Goal: Task Accomplishment & Management: Manage account settings

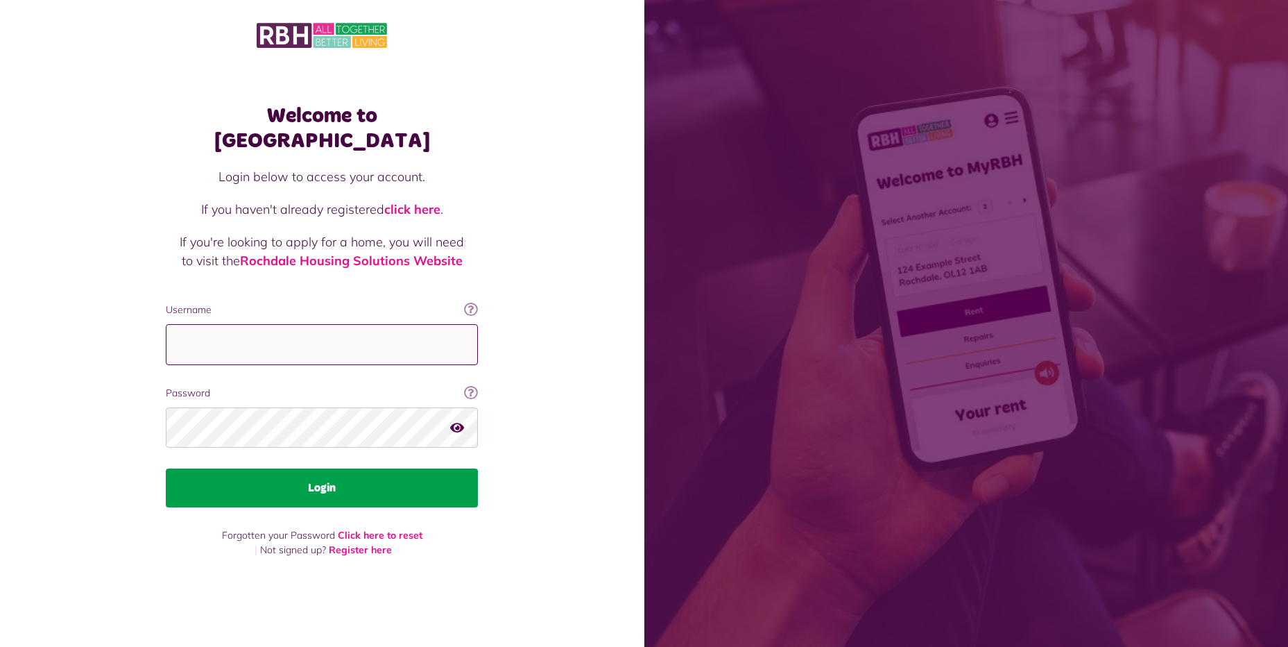
type input "**********"
click at [368, 481] on button "Login" at bounding box center [322, 487] width 312 height 39
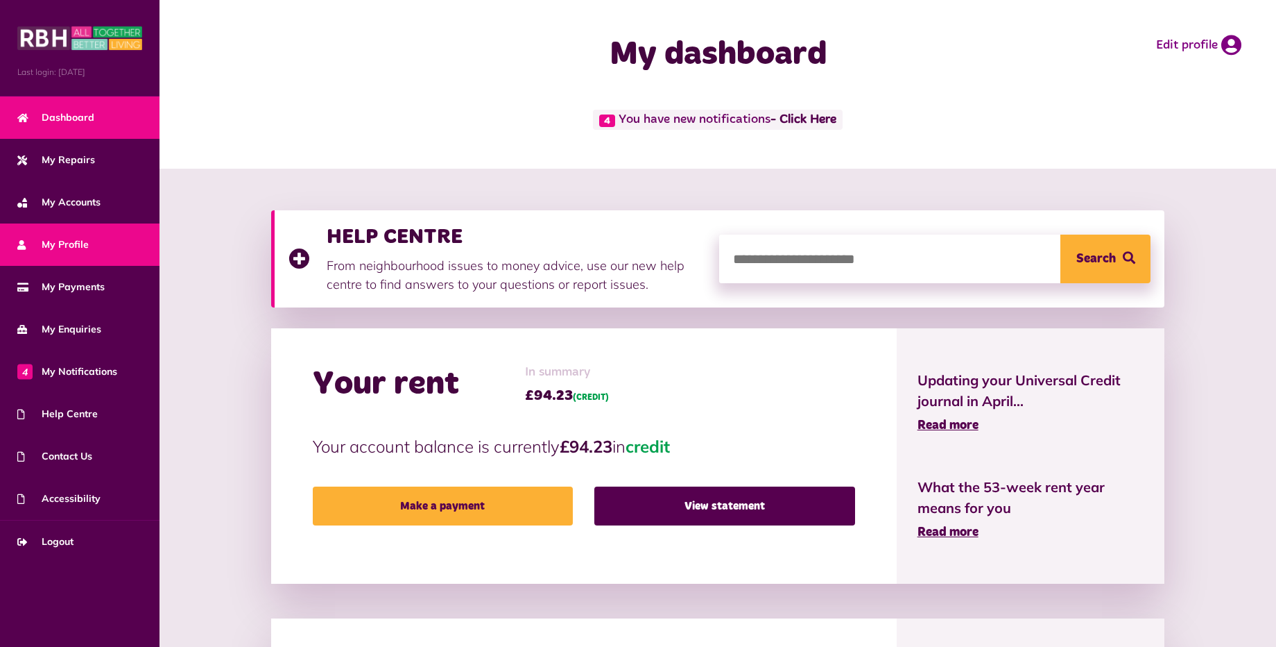
click at [82, 241] on span "My Profile" at bounding box center [52, 244] width 71 height 15
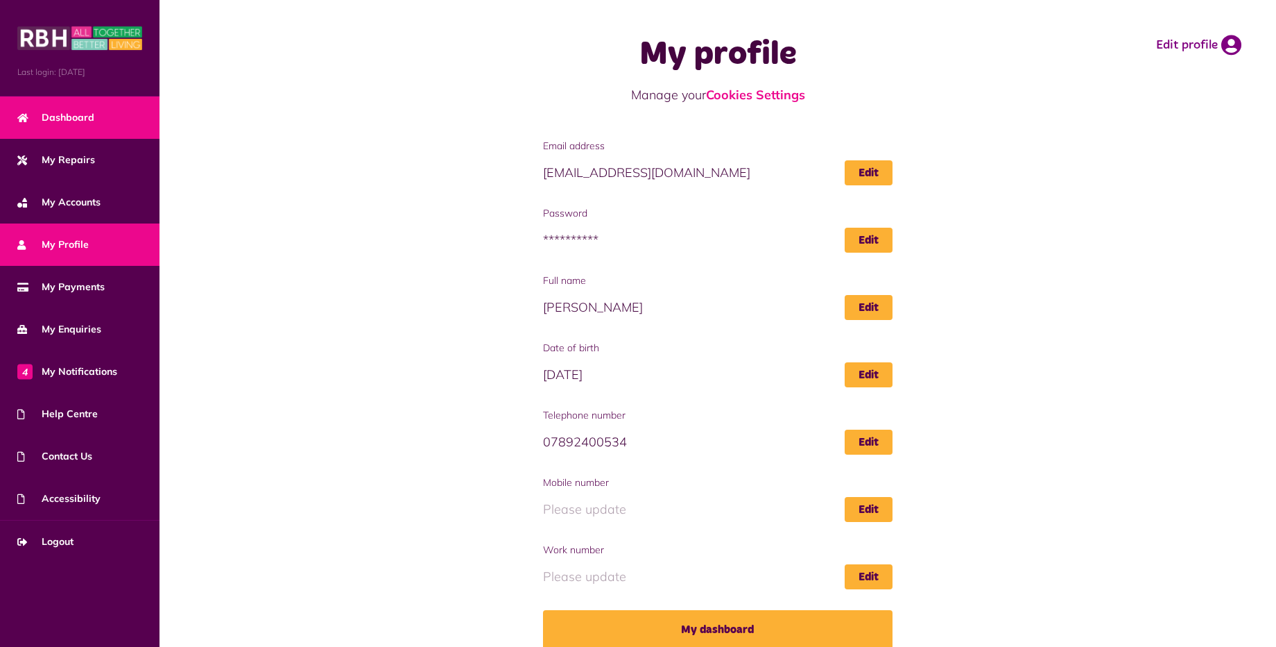
click at [75, 118] on span "Dashboard" at bounding box center [55, 117] width 77 height 15
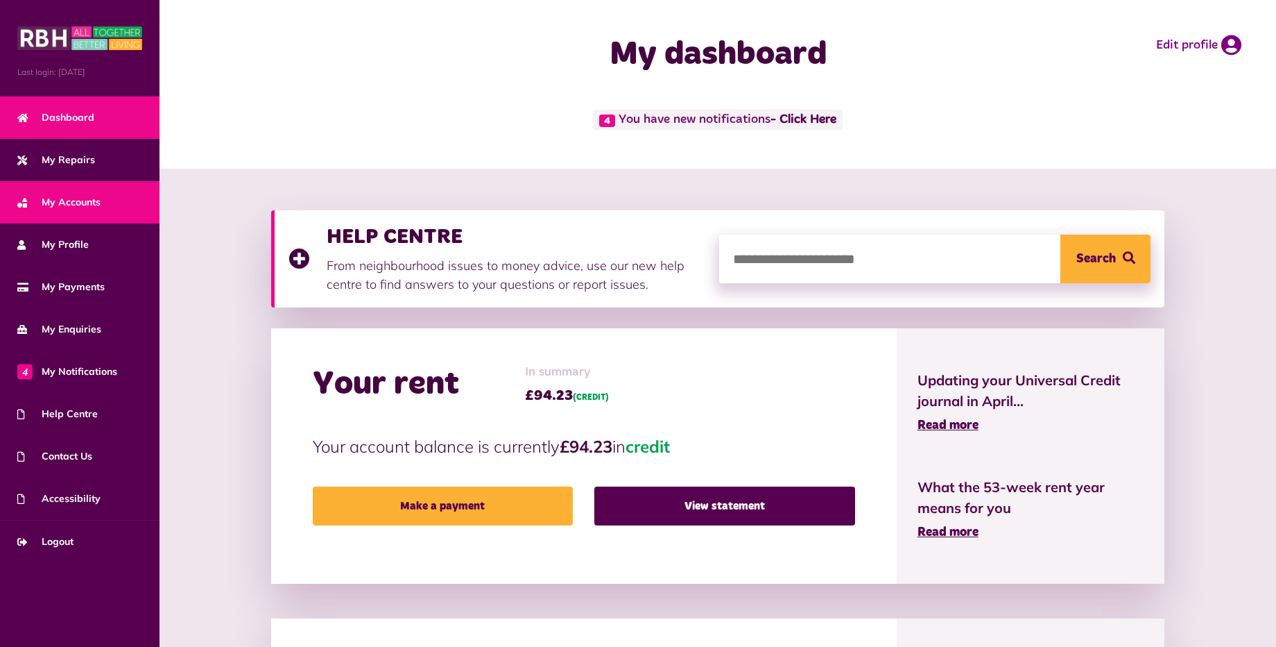
click at [84, 204] on span "My Accounts" at bounding box center [58, 202] width 83 height 15
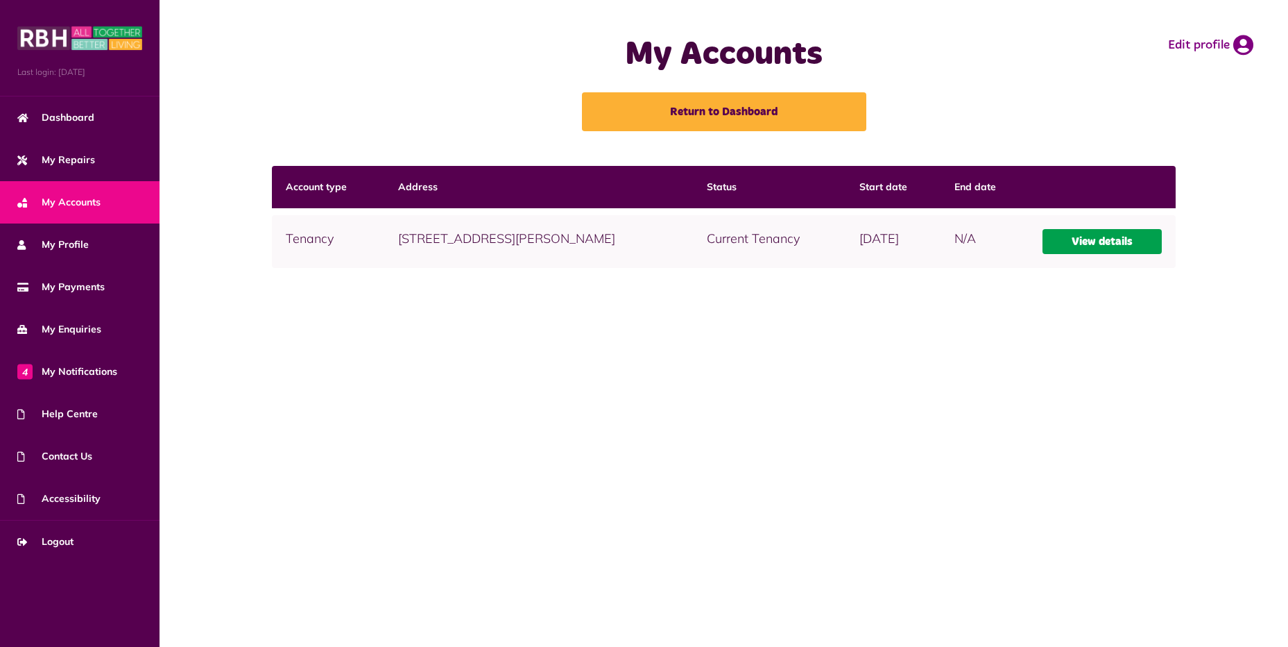
click at [1093, 234] on link "View details" at bounding box center [1102, 241] width 119 height 25
click at [1094, 243] on link "View details" at bounding box center [1102, 241] width 119 height 25
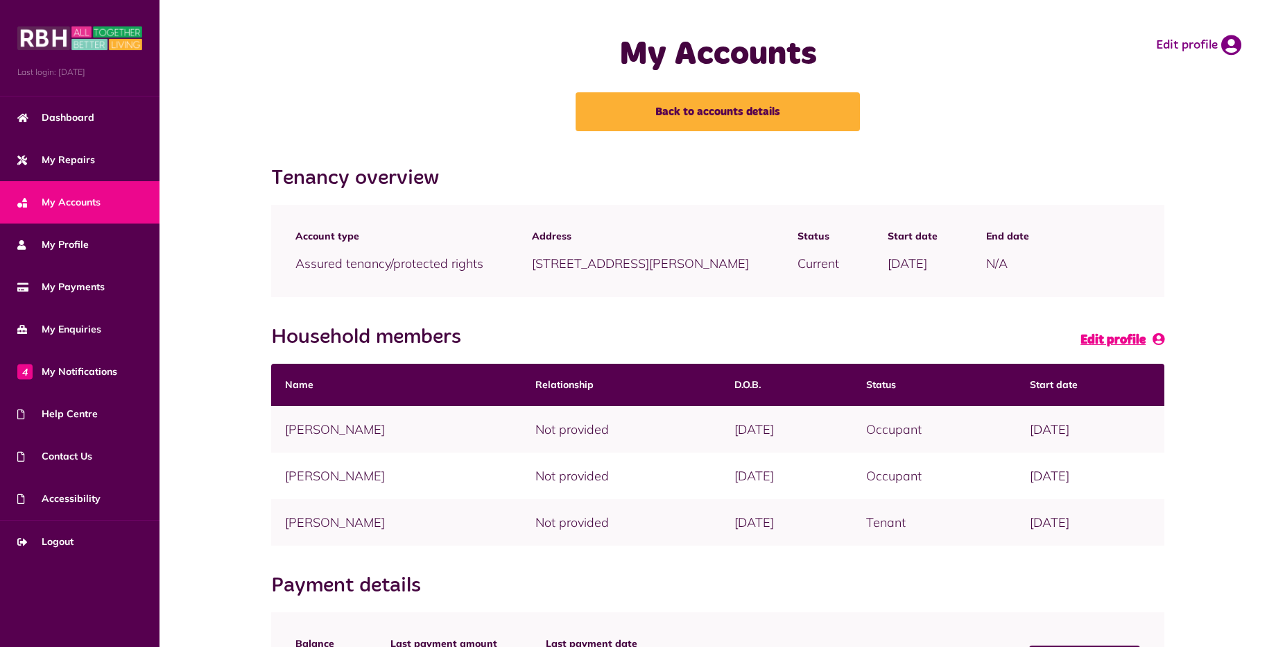
click at [1131, 335] on span "Edit profile" at bounding box center [1113, 340] width 65 height 12
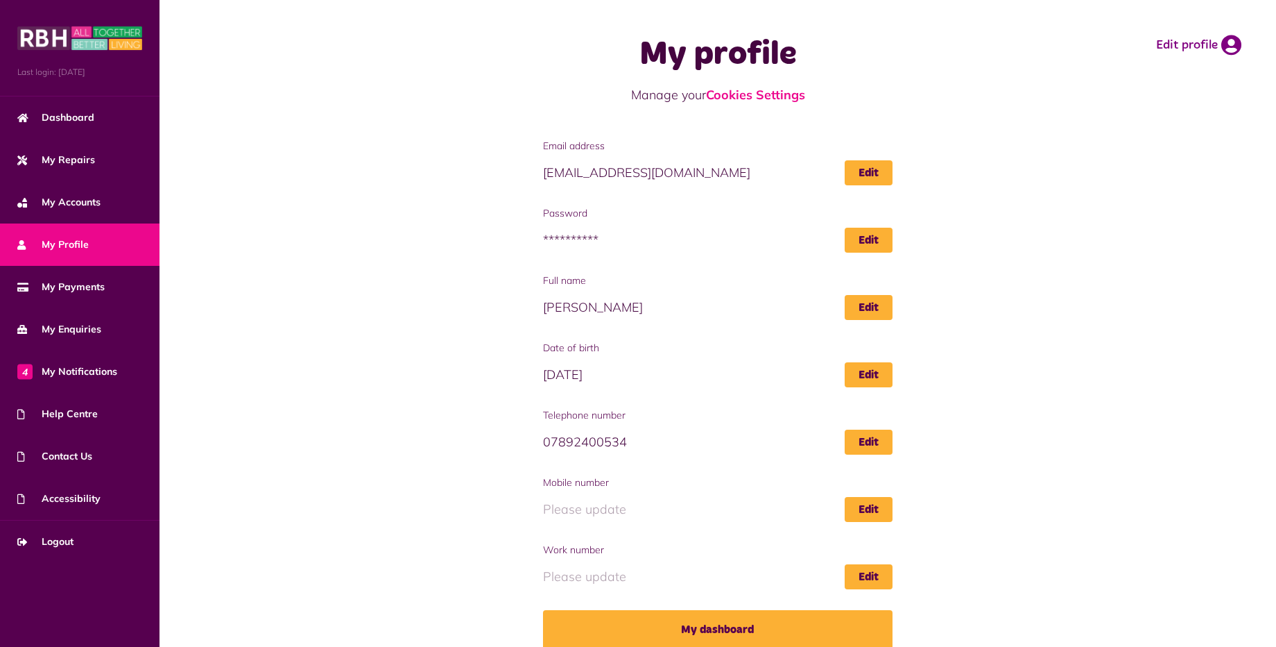
scroll to position [16, 0]
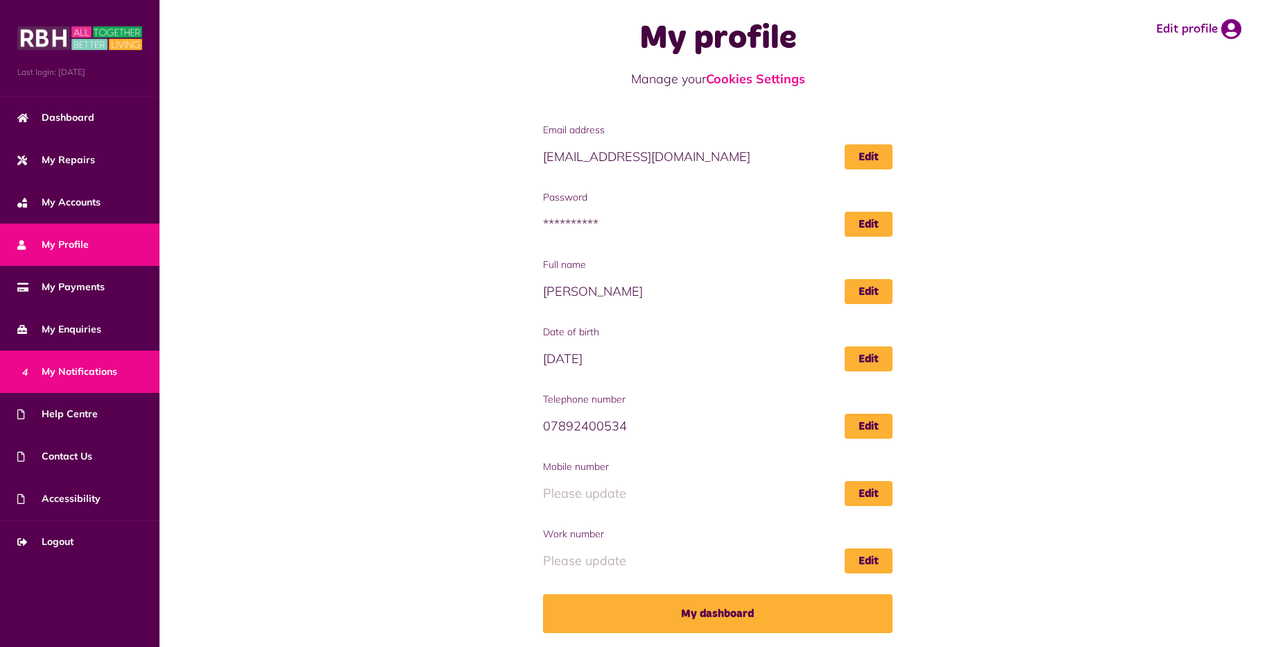
click at [87, 363] on link "4 My Notifications" at bounding box center [80, 371] width 160 height 42
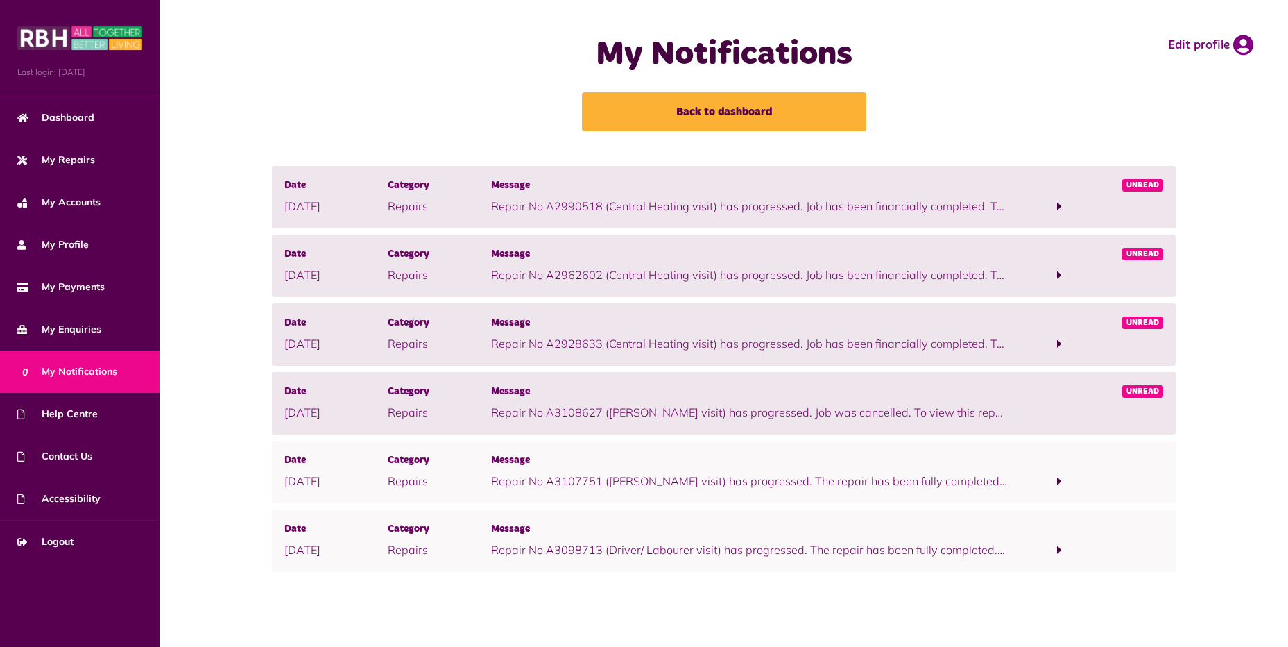
click at [1059, 201] on span at bounding box center [1059, 206] width 5 height 12
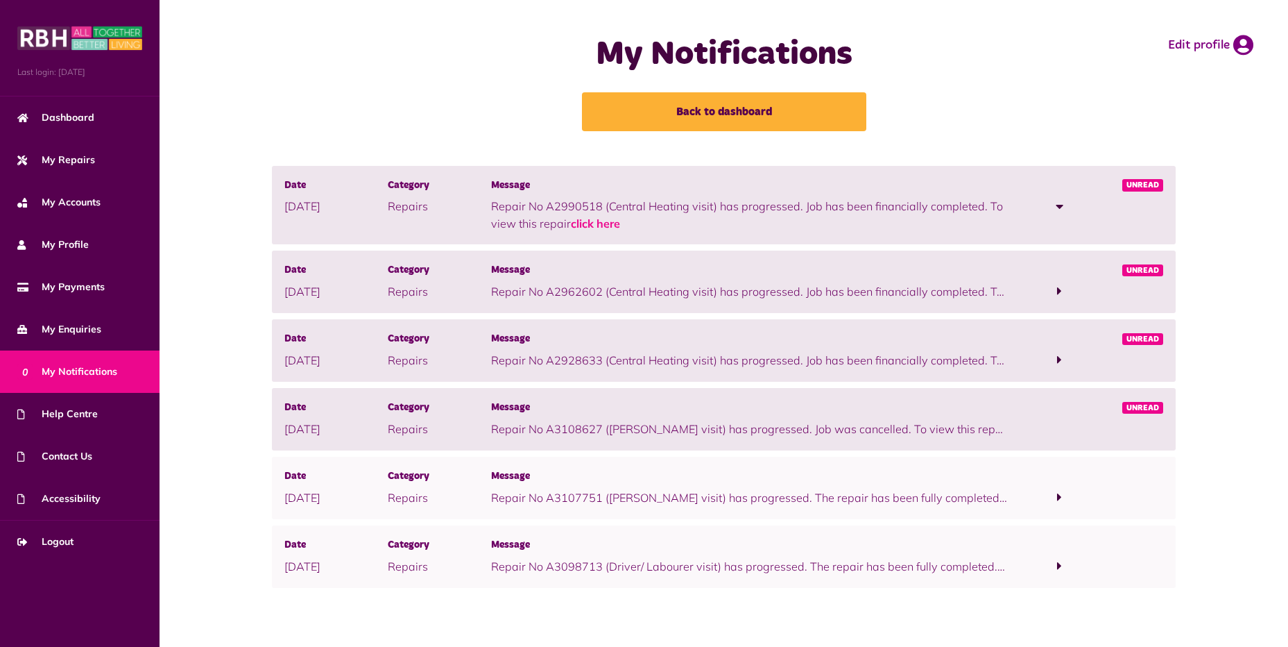
click at [1058, 290] on span at bounding box center [1059, 290] width 5 height 12
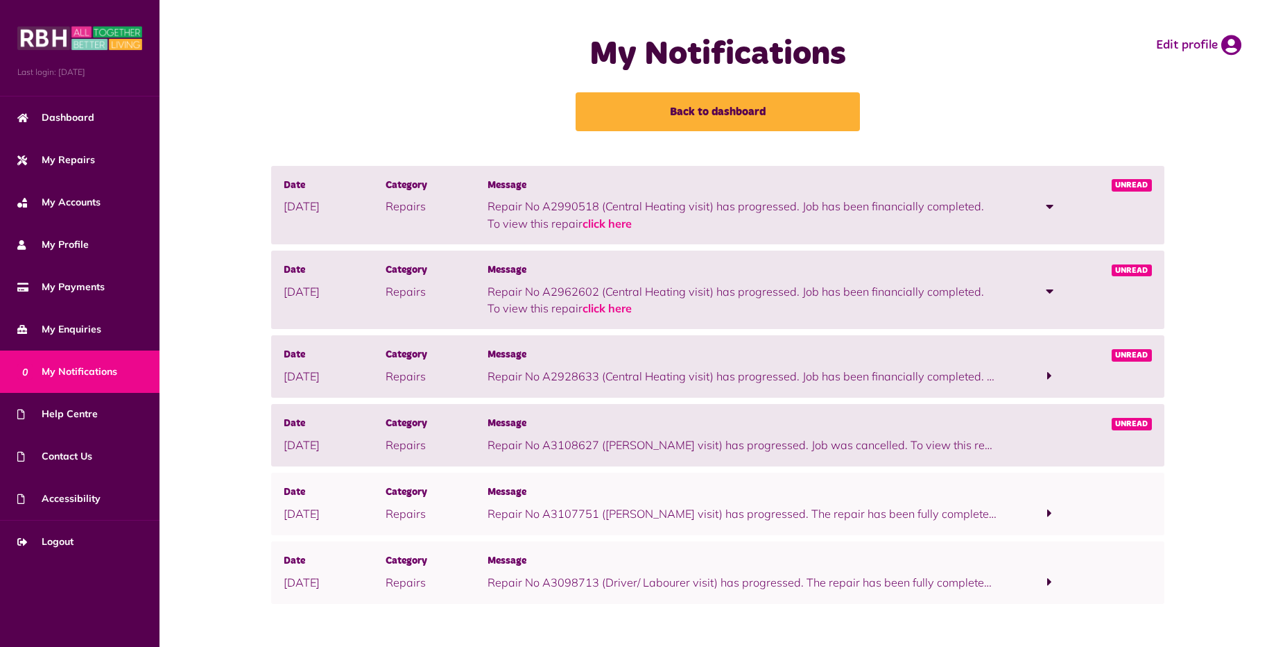
click at [1047, 375] on span at bounding box center [1049, 375] width 5 height 12
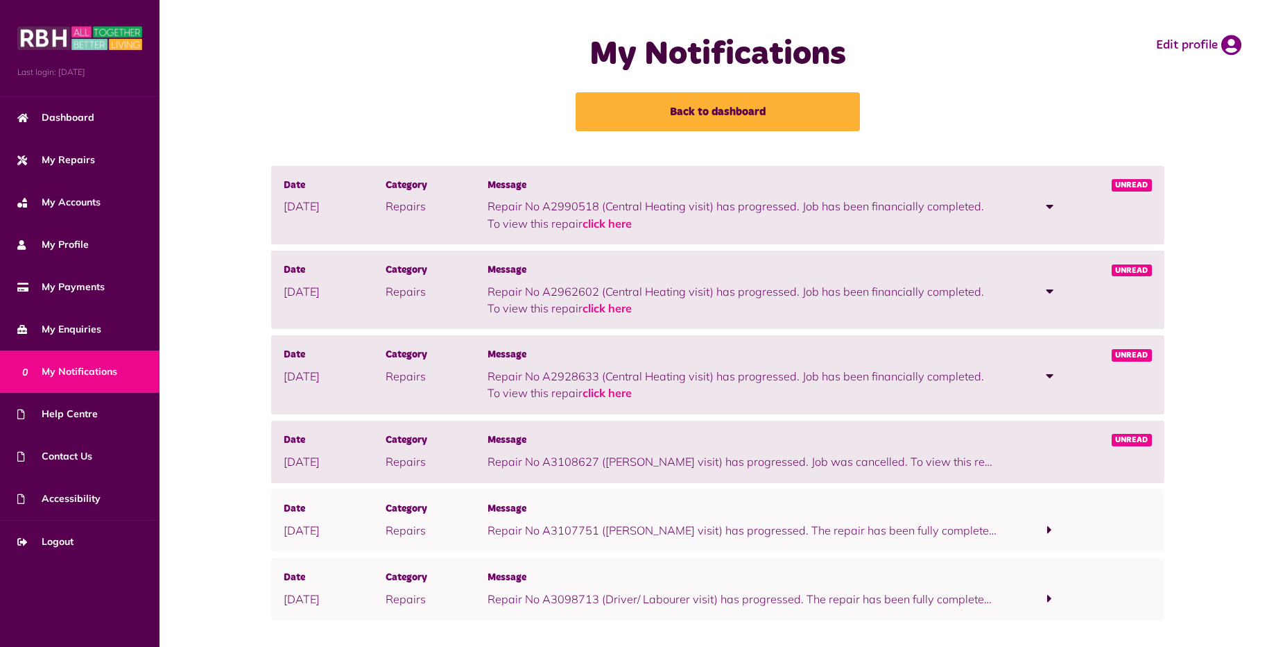
scroll to position [22, 0]
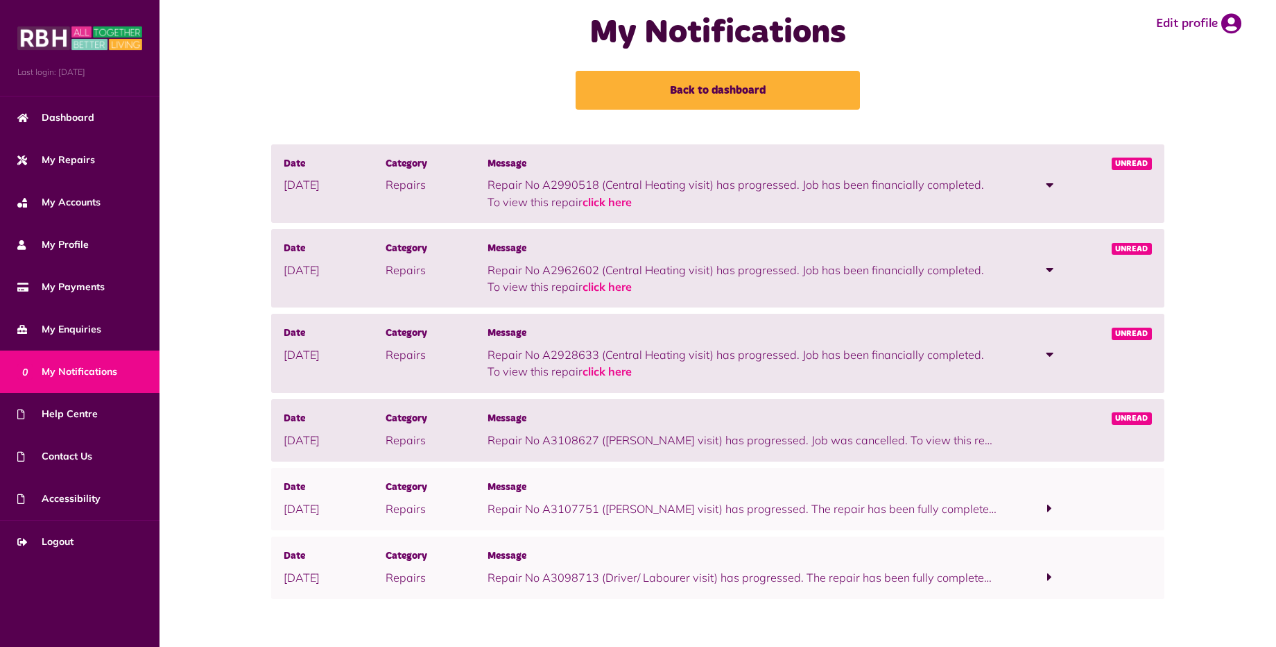
click at [1006, 436] on link "click here" at bounding box center [1030, 440] width 49 height 14
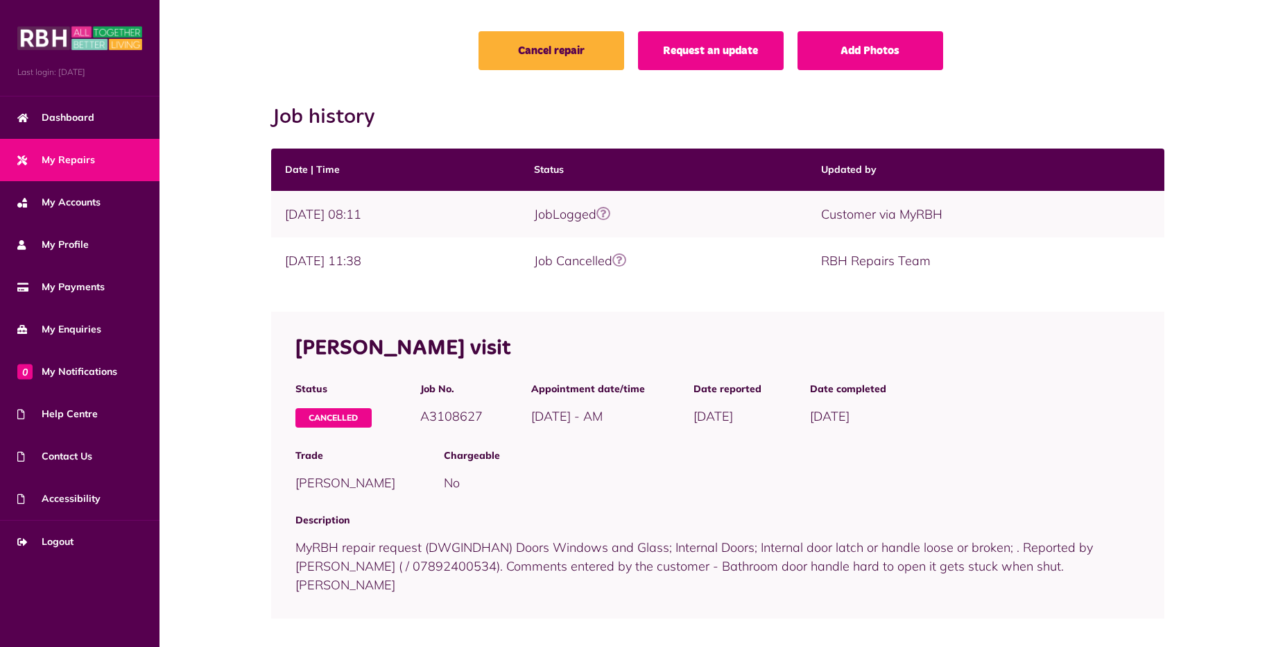
scroll to position [139, 0]
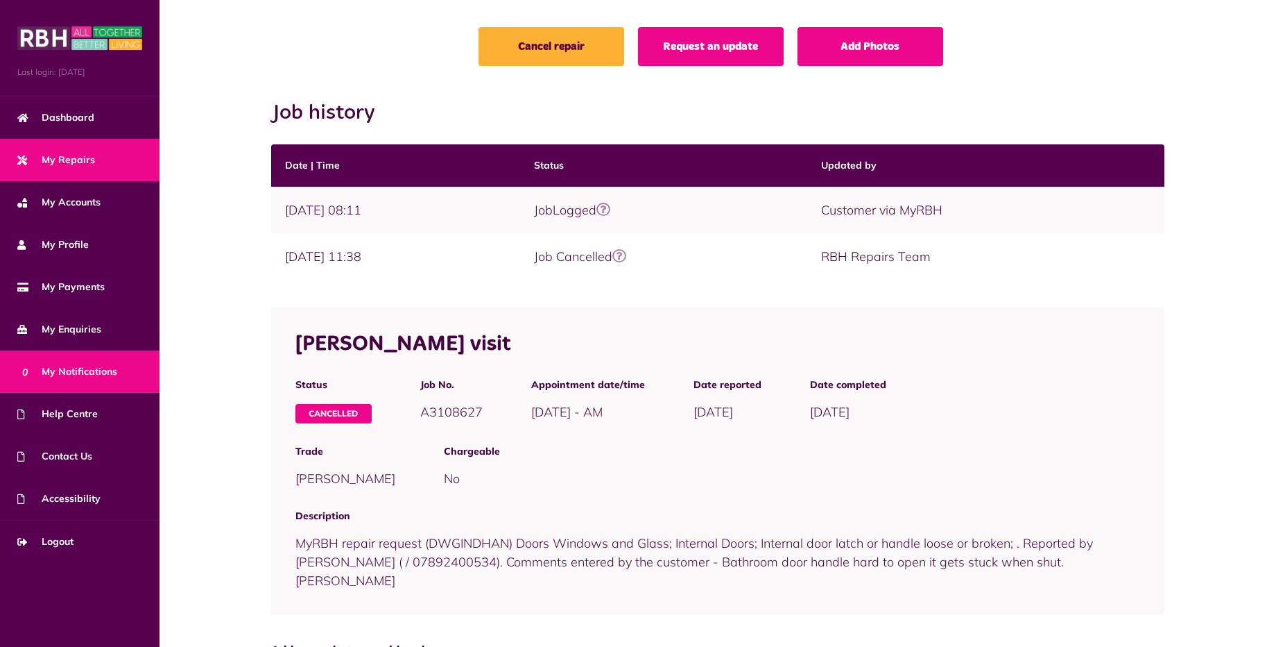
click at [110, 366] on span "0 My Notifications" at bounding box center [67, 371] width 100 height 15
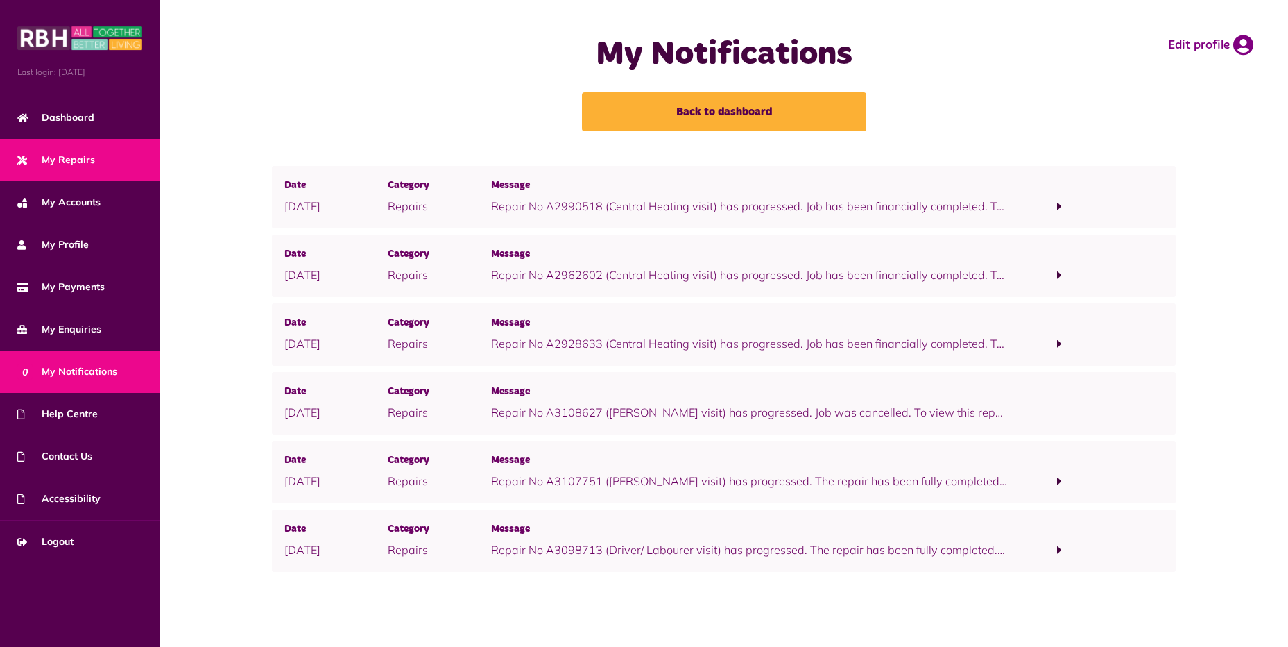
click at [80, 160] on span "My Repairs" at bounding box center [56, 160] width 78 height 15
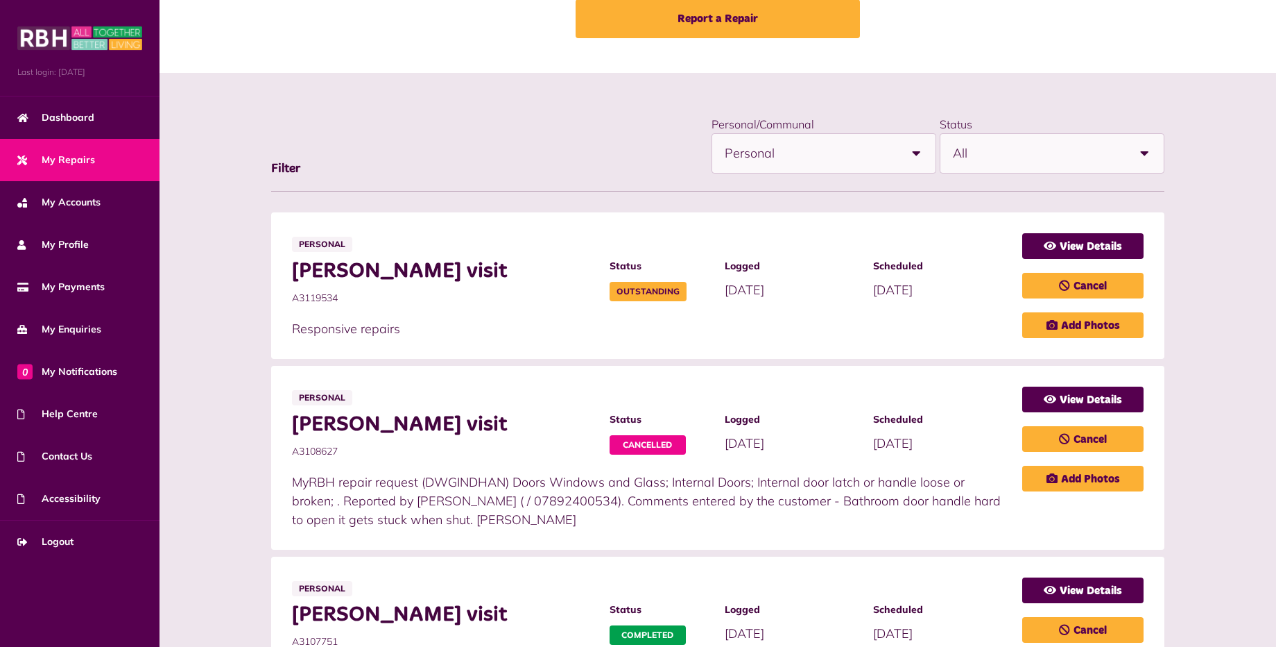
scroll to position [69, 0]
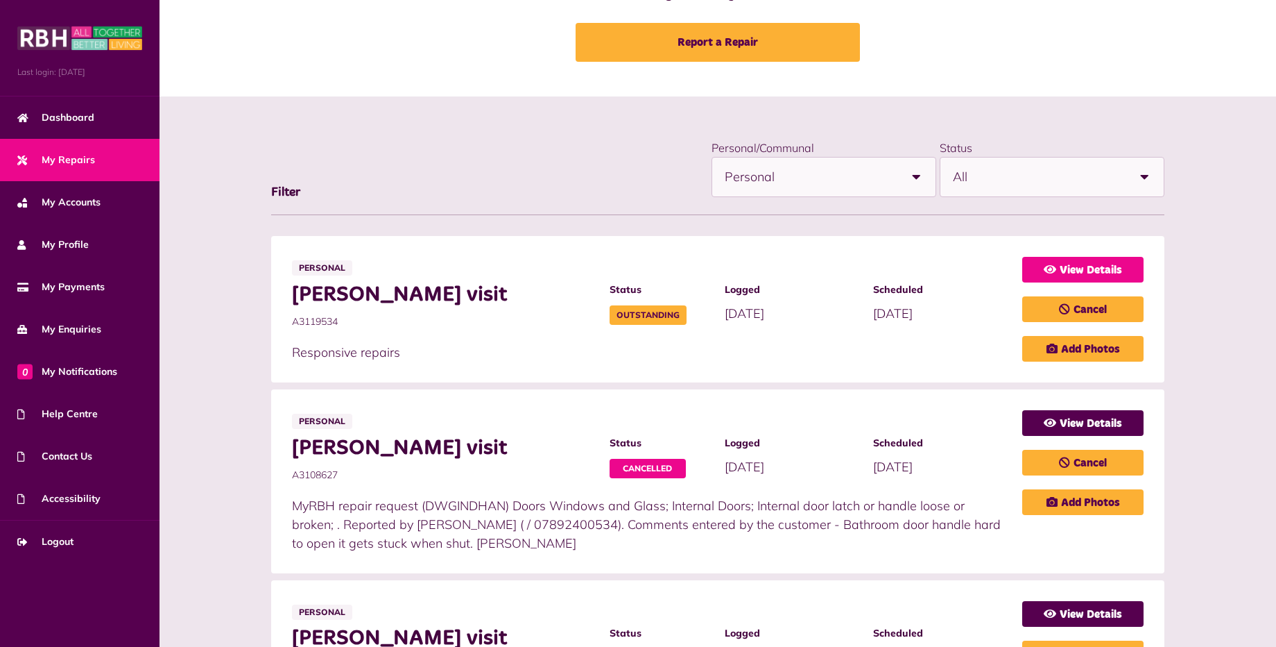
click at [1075, 272] on link "View Details" at bounding box center [1083, 270] width 121 height 26
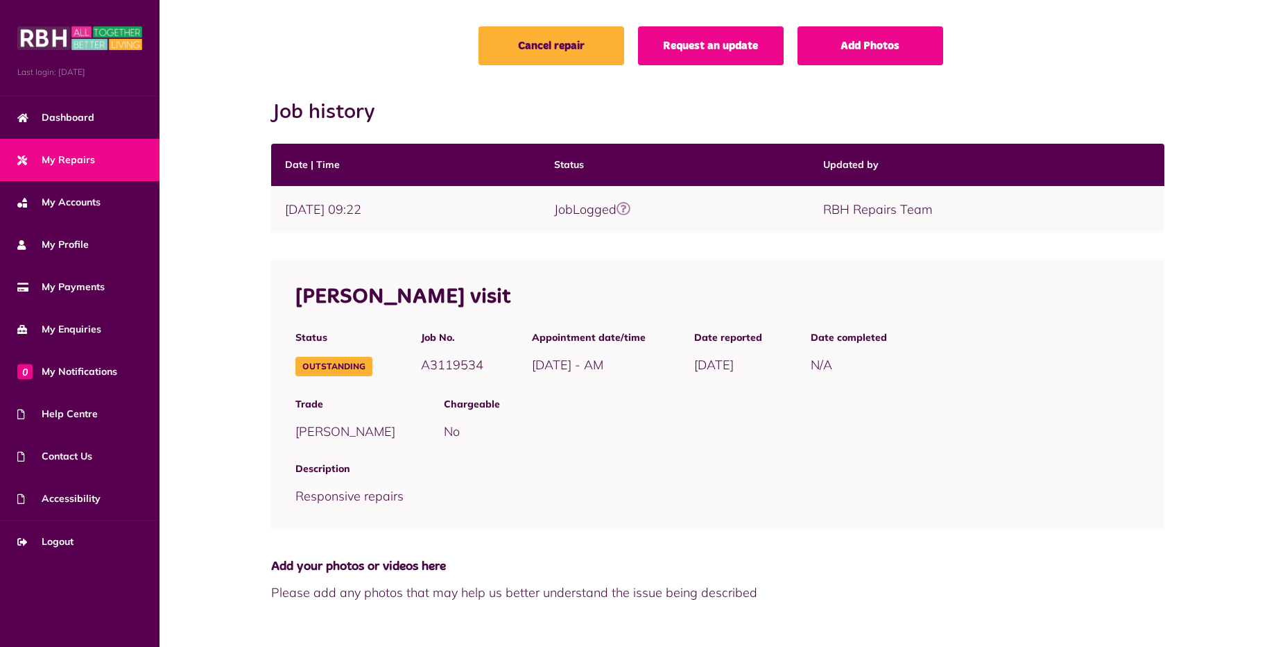
scroll to position [139, 0]
click at [732, 56] on link "Request an update" at bounding box center [711, 46] width 146 height 39
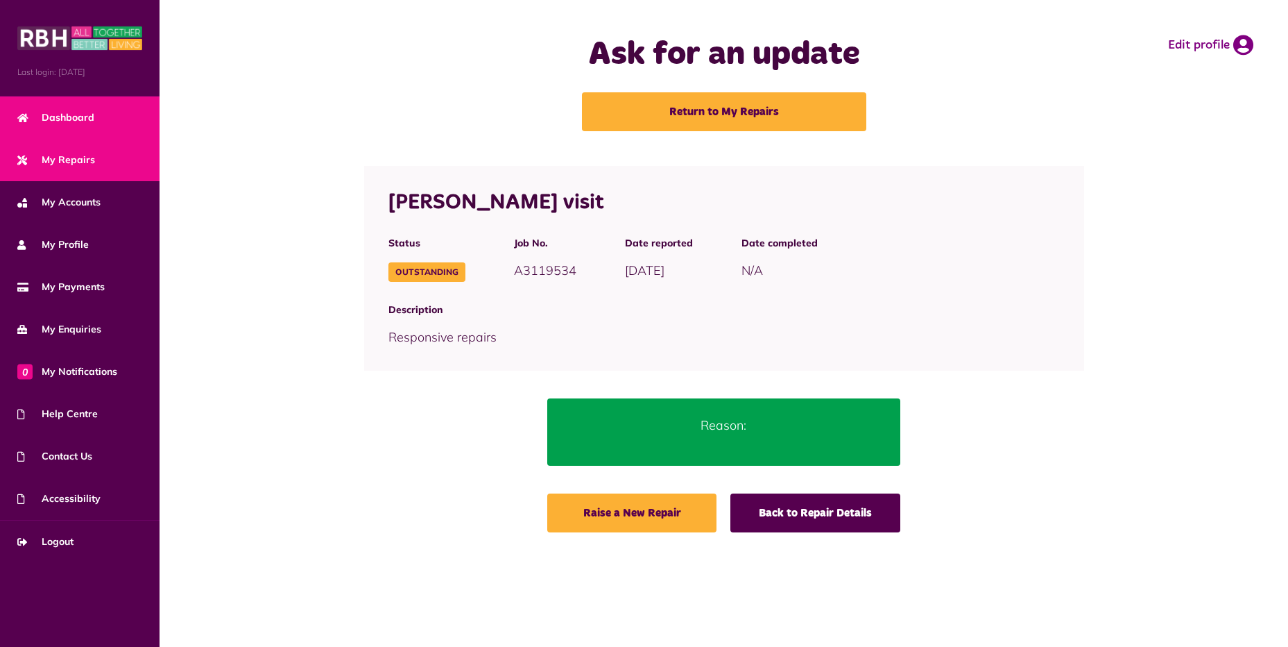
click at [112, 112] on link "Dashboard" at bounding box center [80, 117] width 160 height 42
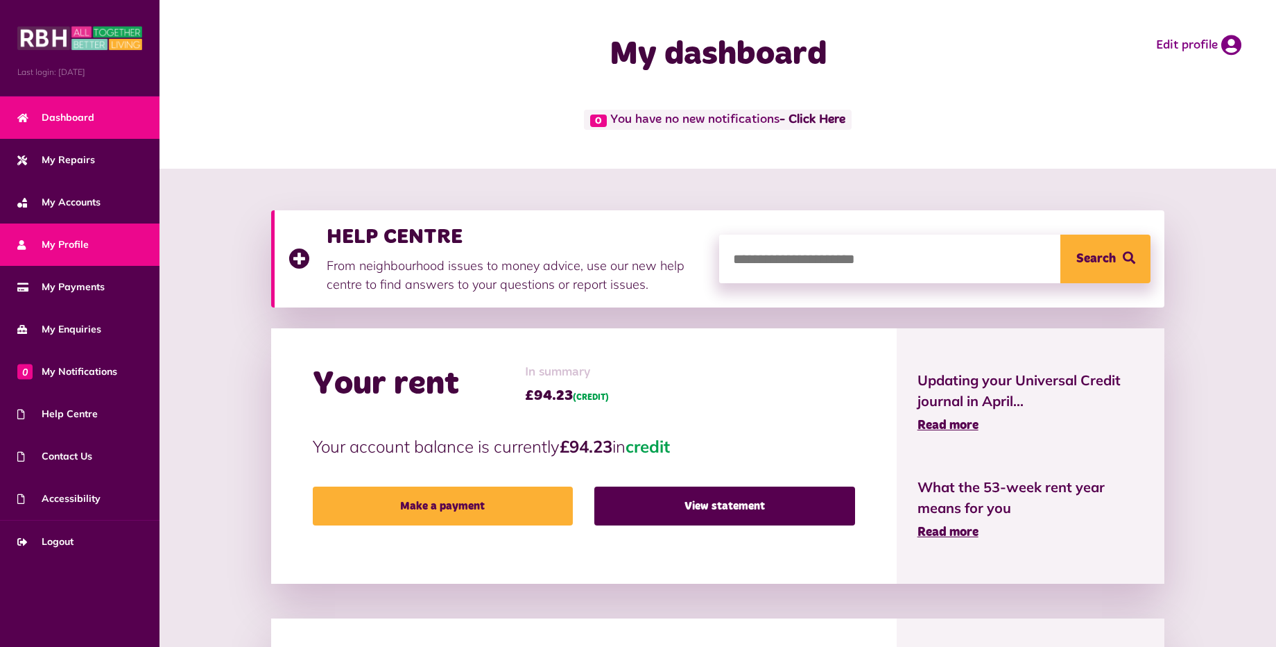
click at [83, 243] on span "My Profile" at bounding box center [52, 244] width 71 height 15
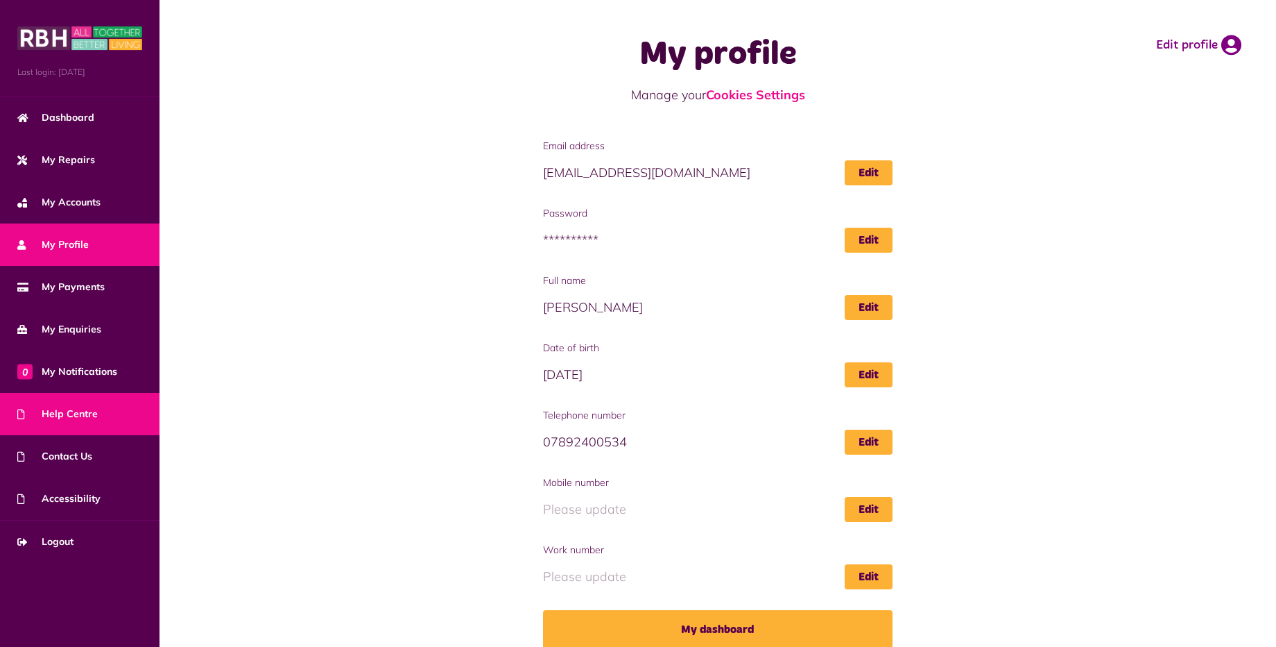
click at [89, 418] on span "Help Centre" at bounding box center [57, 414] width 80 height 15
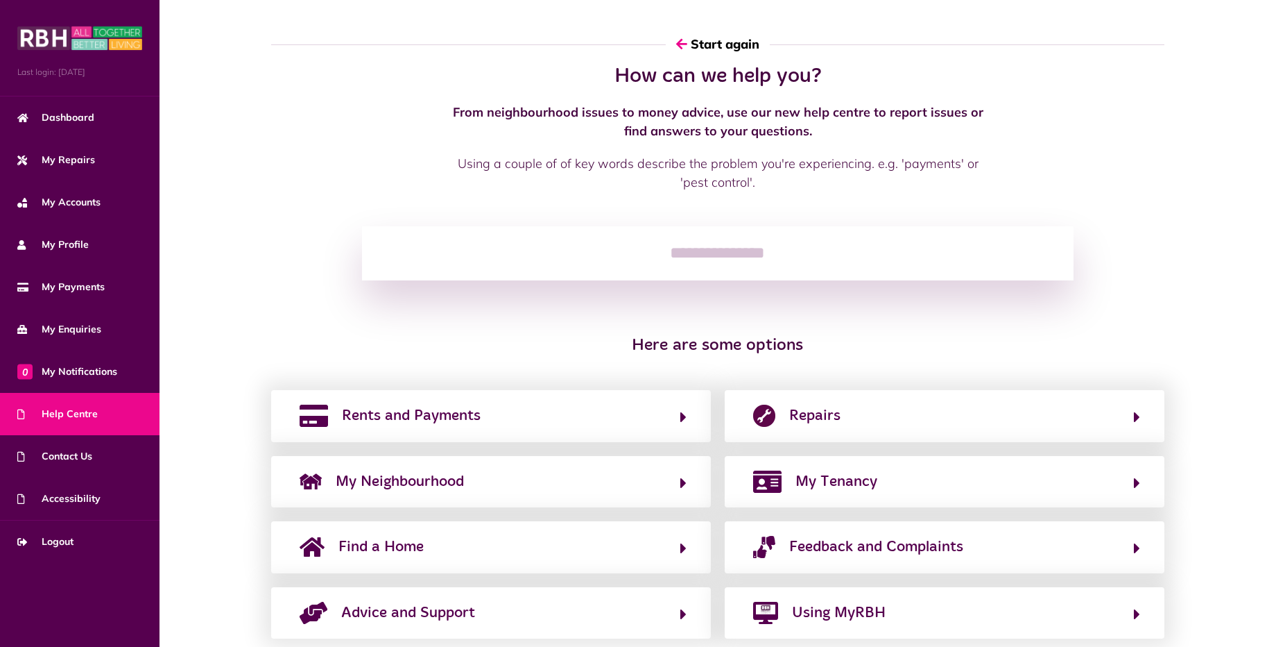
scroll to position [33, 0]
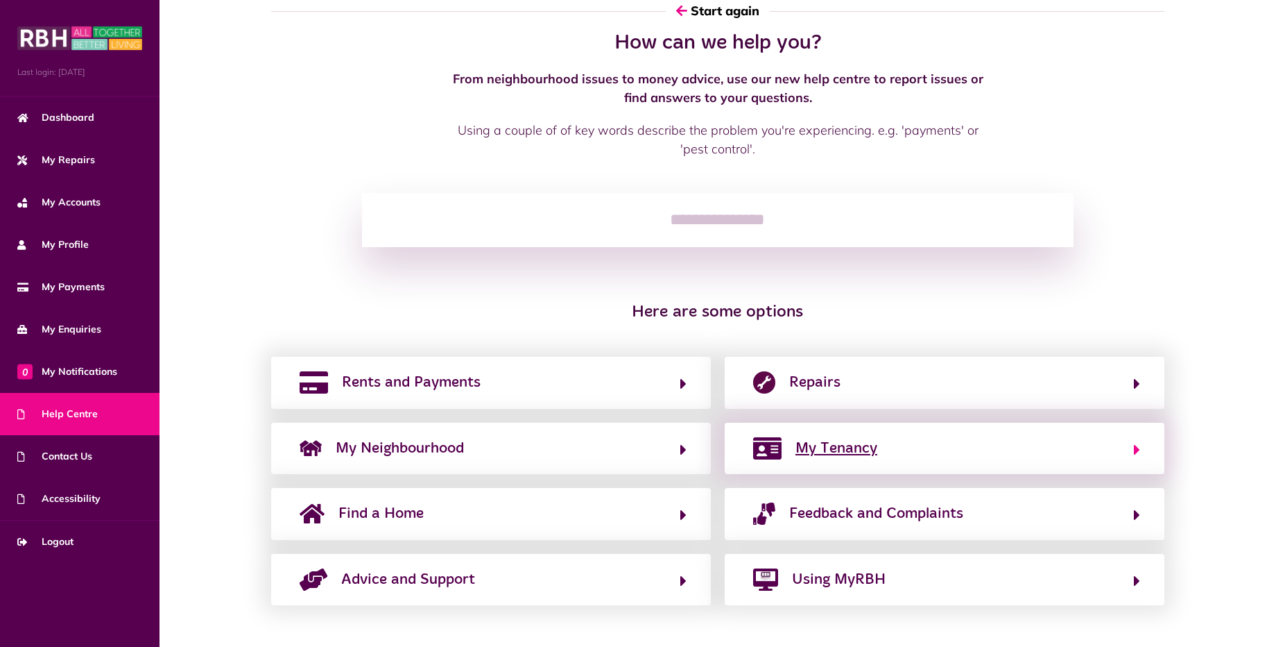
click at [862, 451] on span "My Tenancy" at bounding box center [837, 448] width 82 height 22
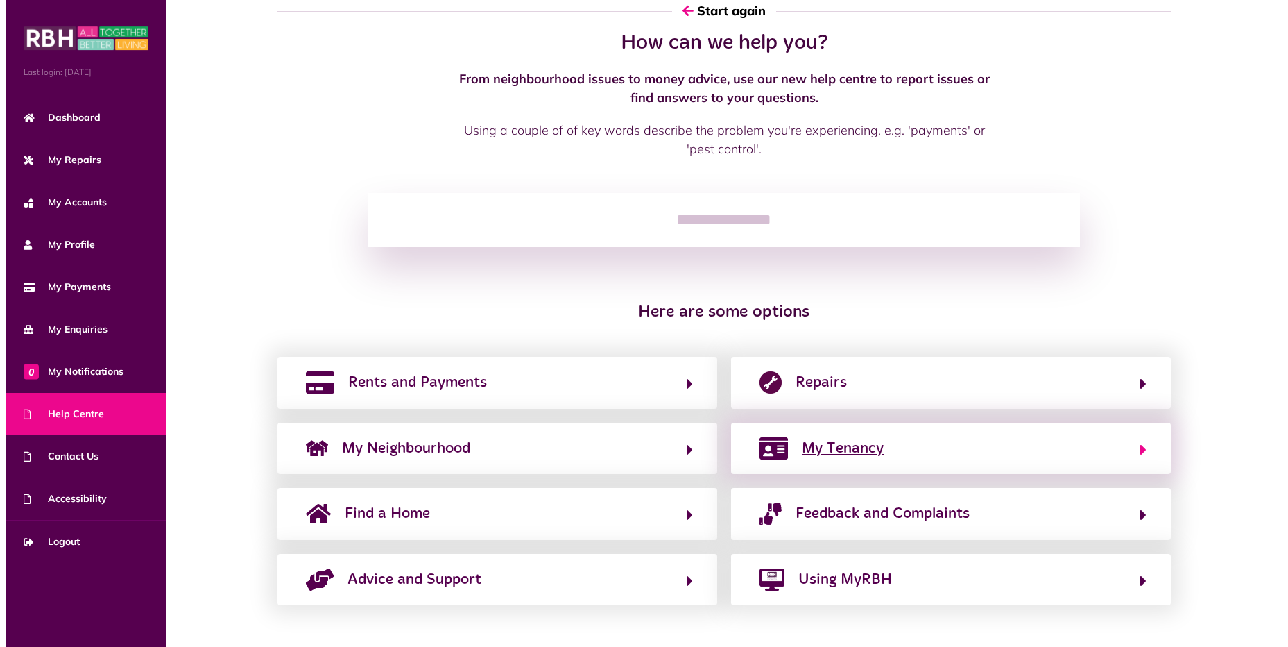
scroll to position [0, 0]
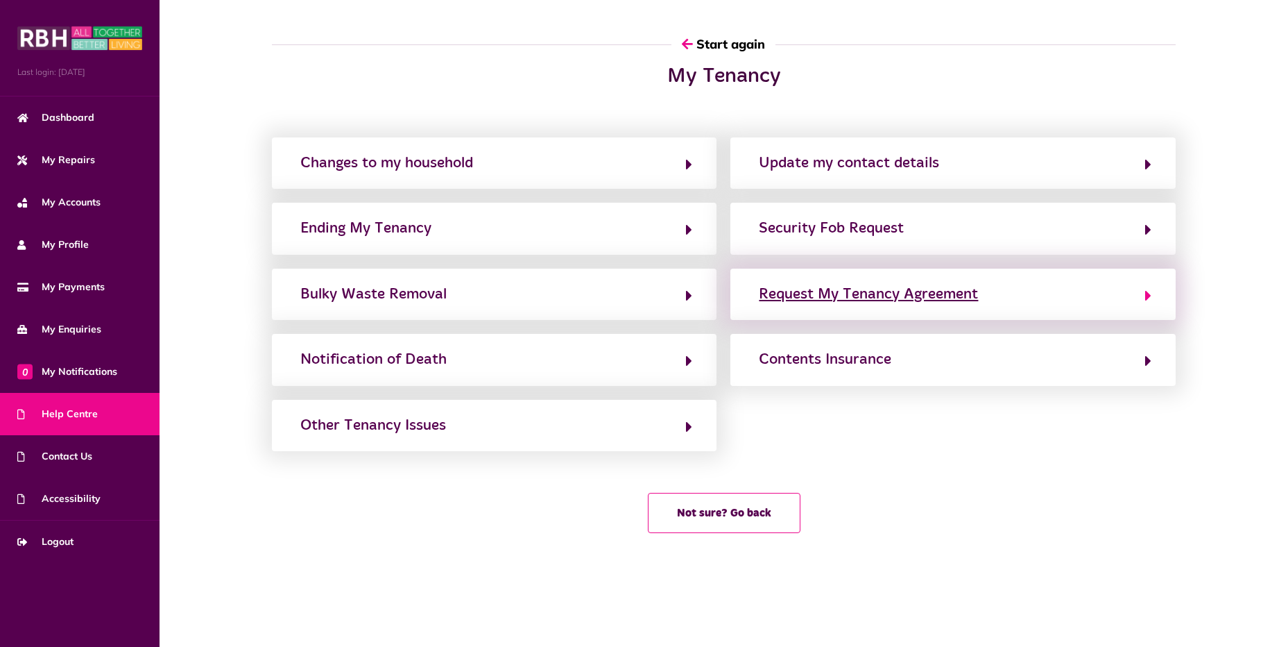
click at [844, 295] on div "Request My Tenancy Agreement" at bounding box center [868, 294] width 219 height 22
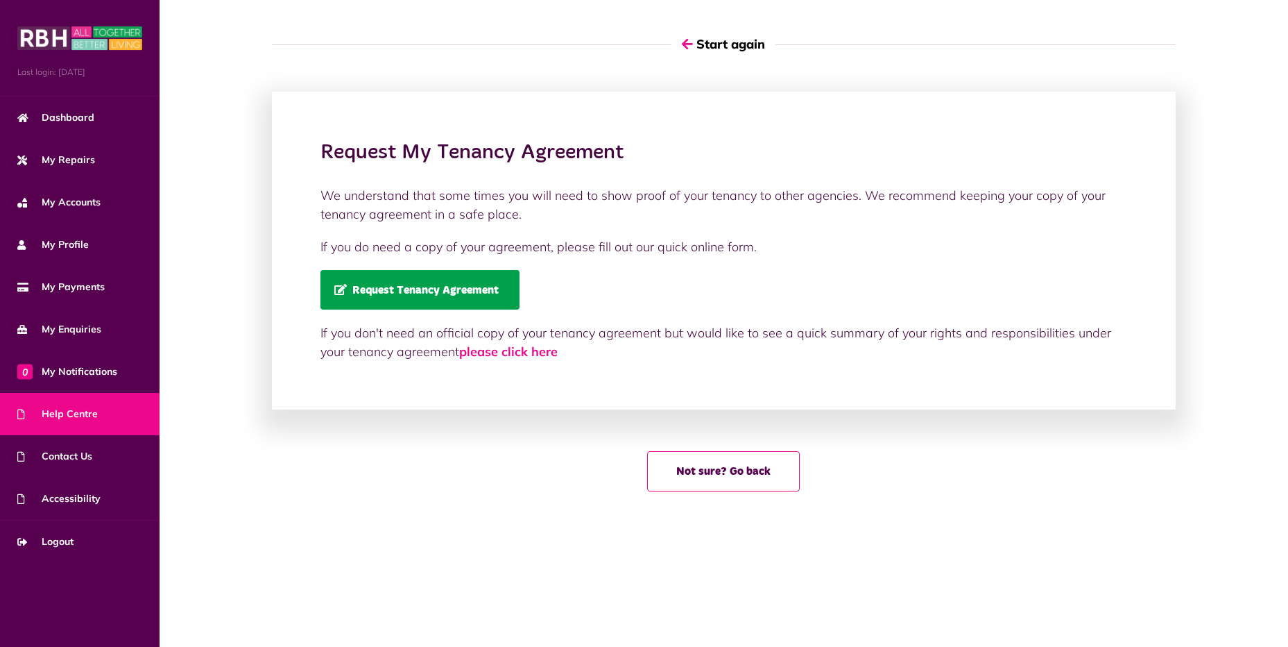
click at [479, 293] on span "Request Tenancy Agreement" at bounding box center [416, 290] width 164 height 12
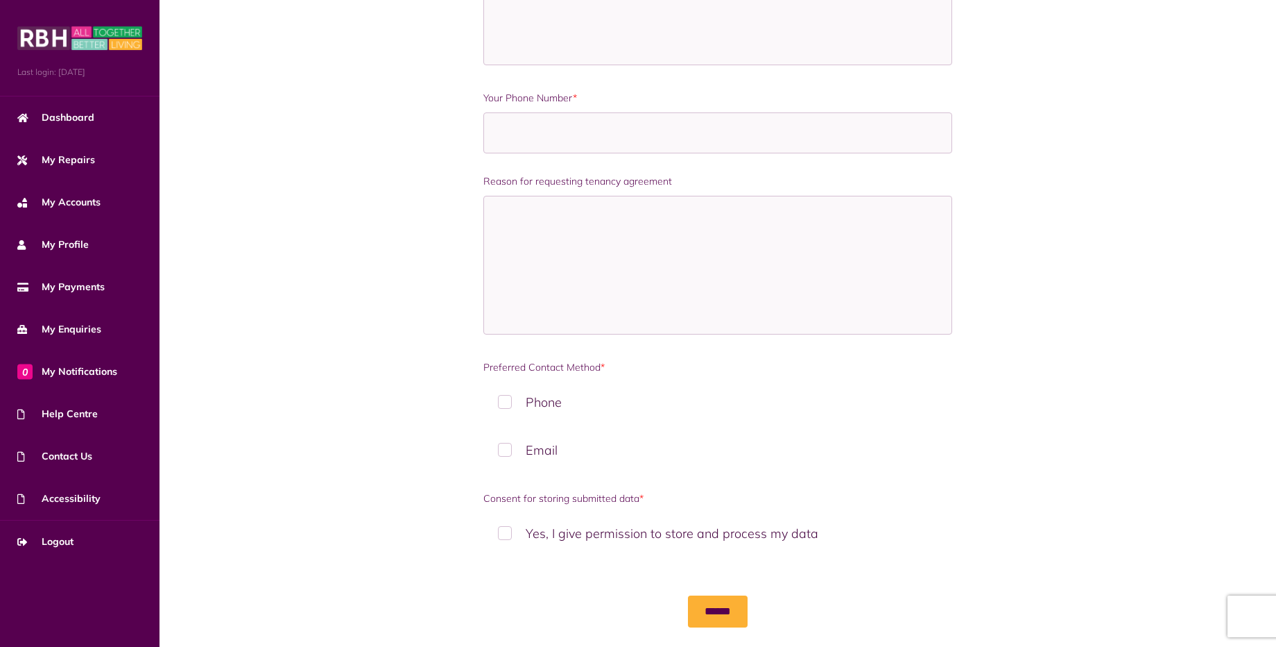
scroll to position [515, 0]
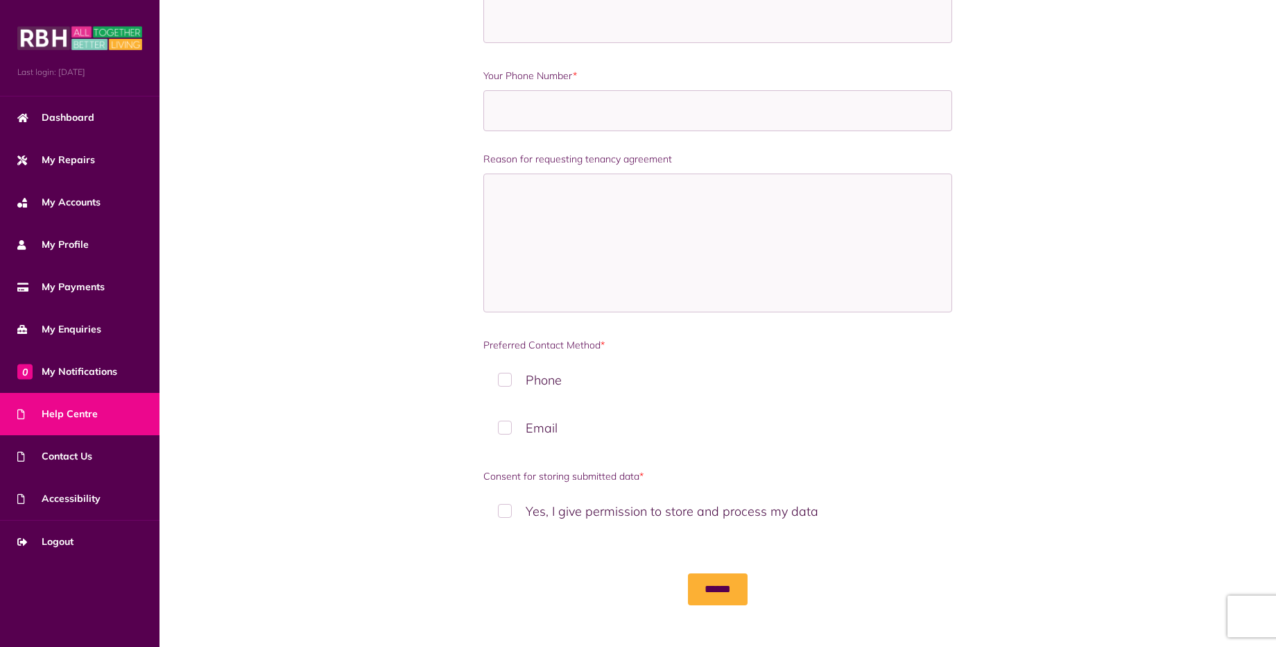
click at [87, 419] on span "Help Centre" at bounding box center [57, 414] width 80 height 15
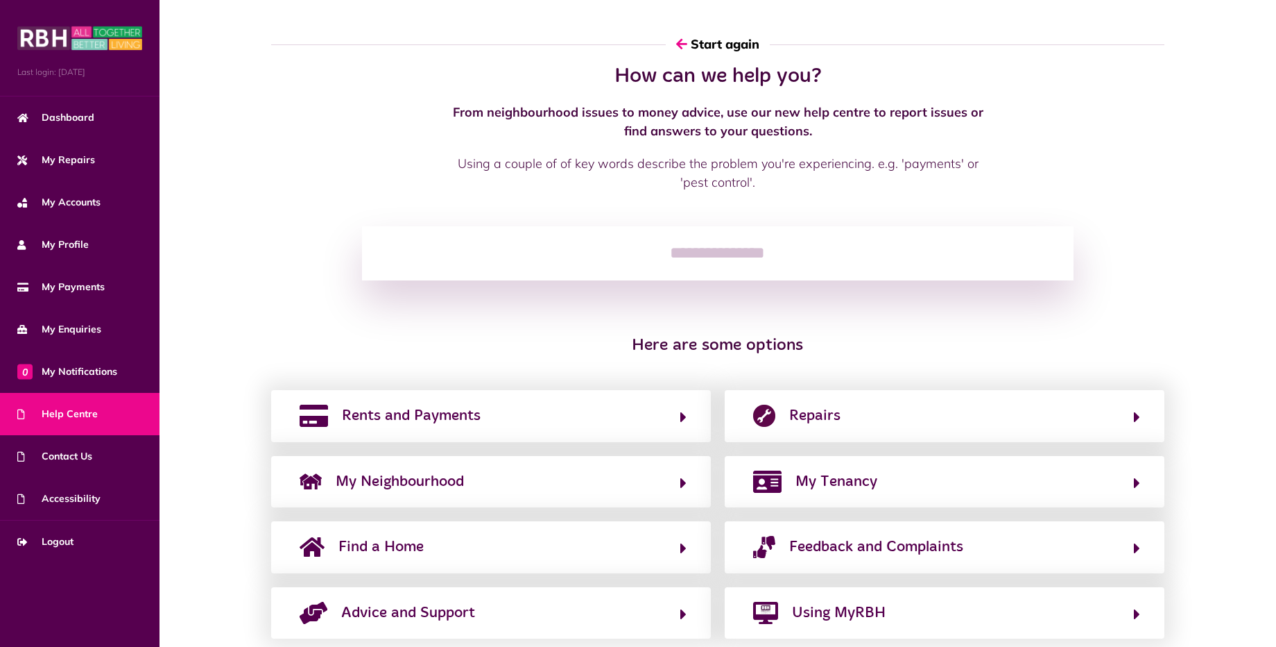
scroll to position [33, 0]
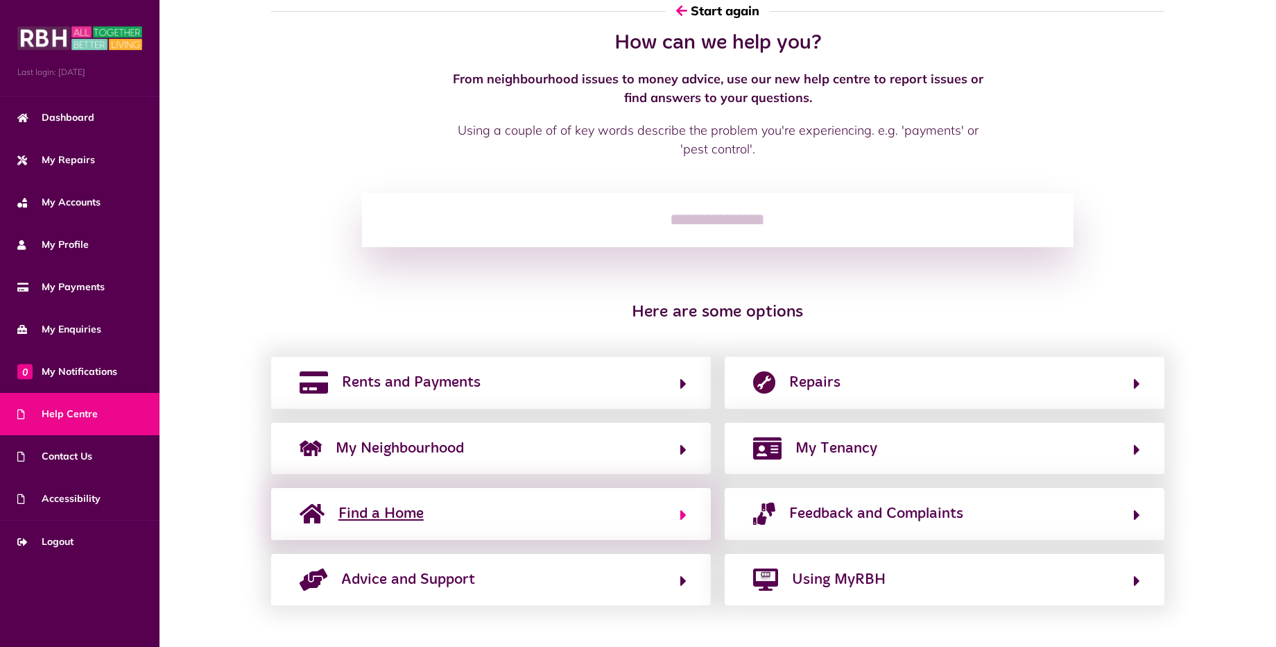
click at [369, 515] on span "Find a Home" at bounding box center [381, 513] width 85 height 22
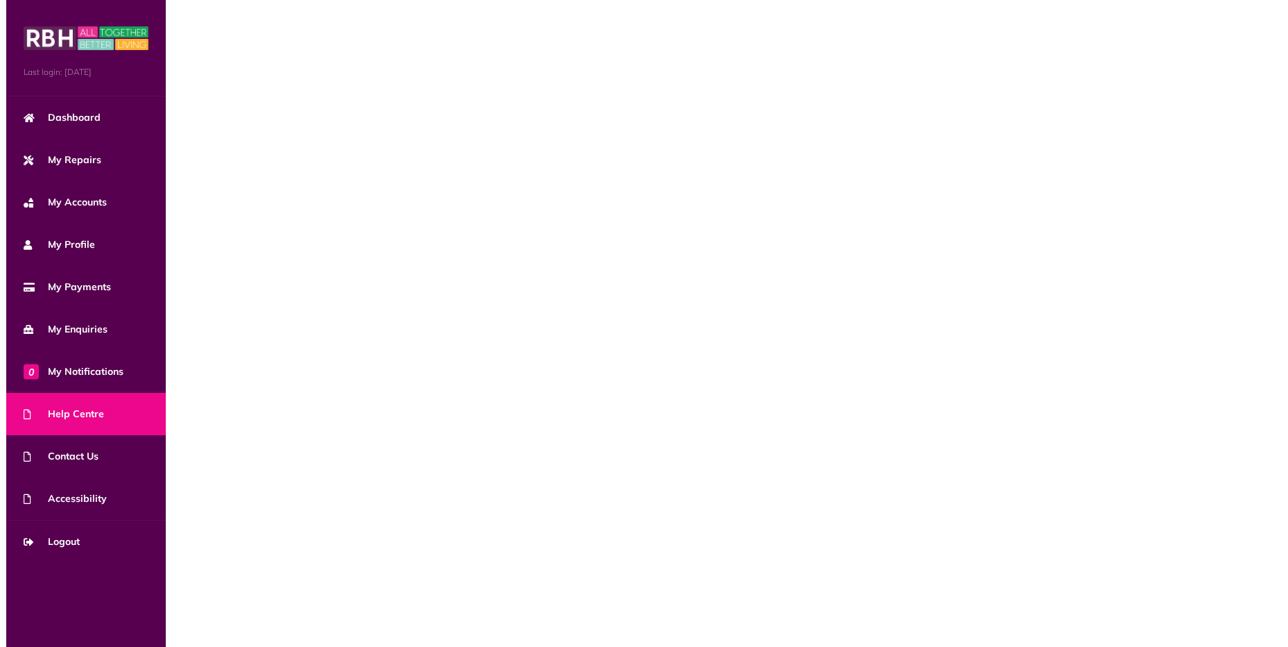
scroll to position [0, 0]
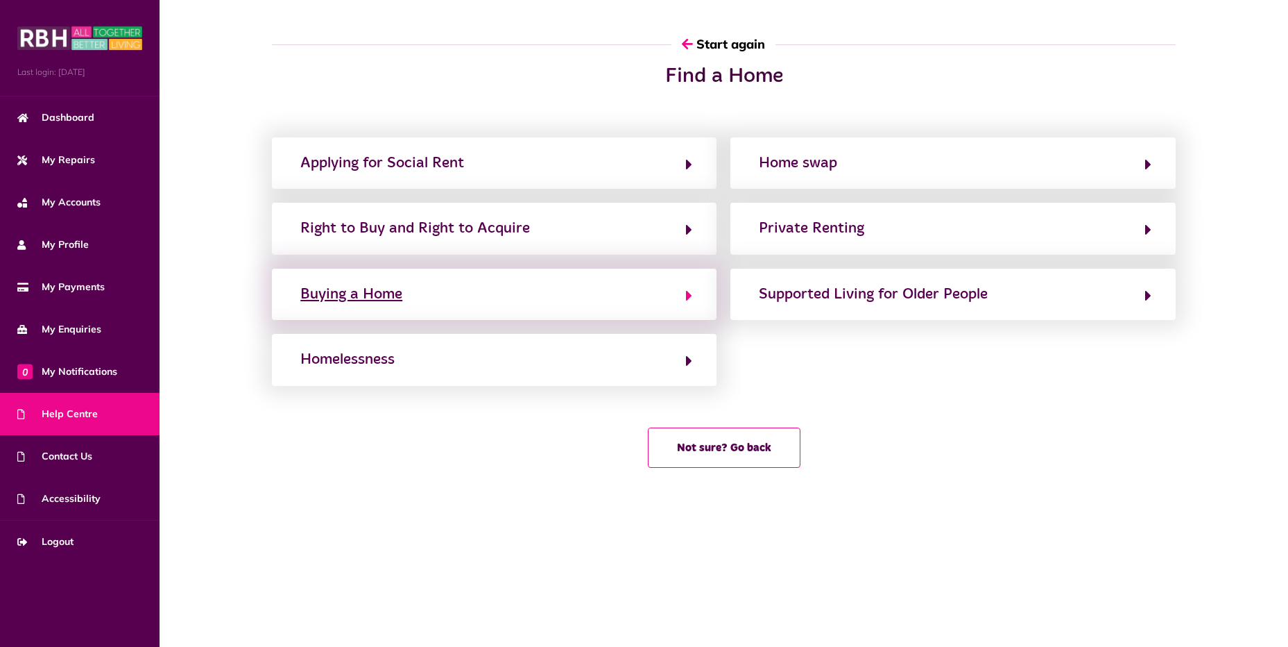
click at [385, 300] on div "Buying a Home" at bounding box center [351, 294] width 102 height 22
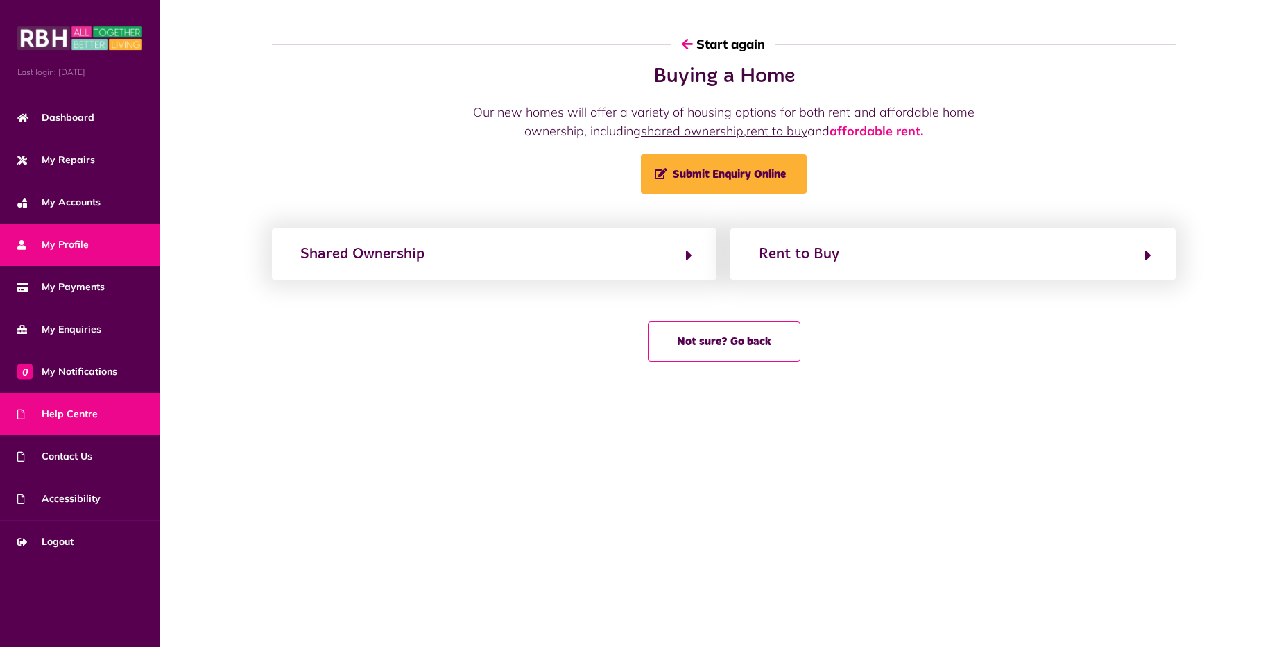
click at [106, 242] on link "My Profile" at bounding box center [80, 244] width 160 height 42
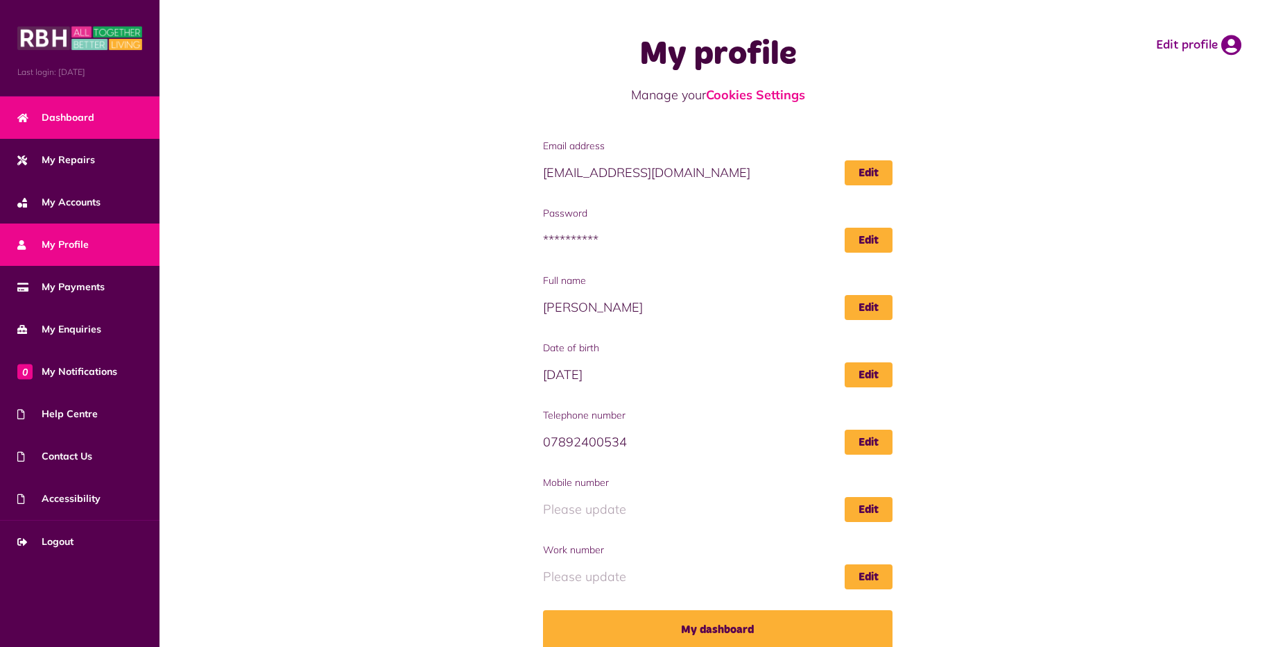
click at [108, 117] on link "Dashboard" at bounding box center [80, 117] width 160 height 42
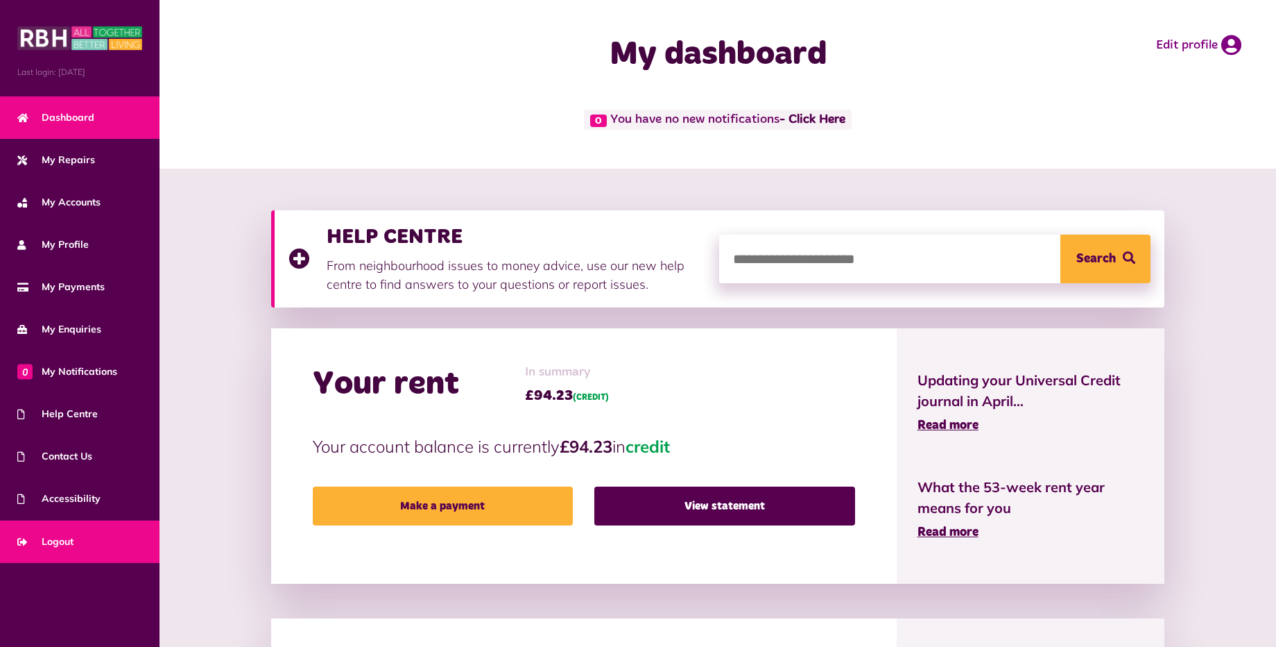
click at [71, 541] on span "Logout" at bounding box center [45, 541] width 56 height 15
